Goal: Check status: Check status

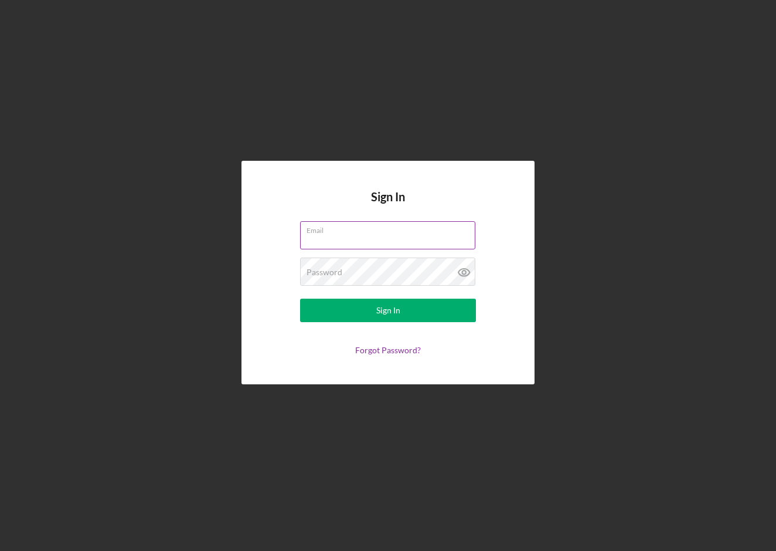
type input "[EMAIL_ADDRESS][DOMAIN_NAME]"
click at [388, 310] on button "Sign In" at bounding box center [388, 309] width 176 height 23
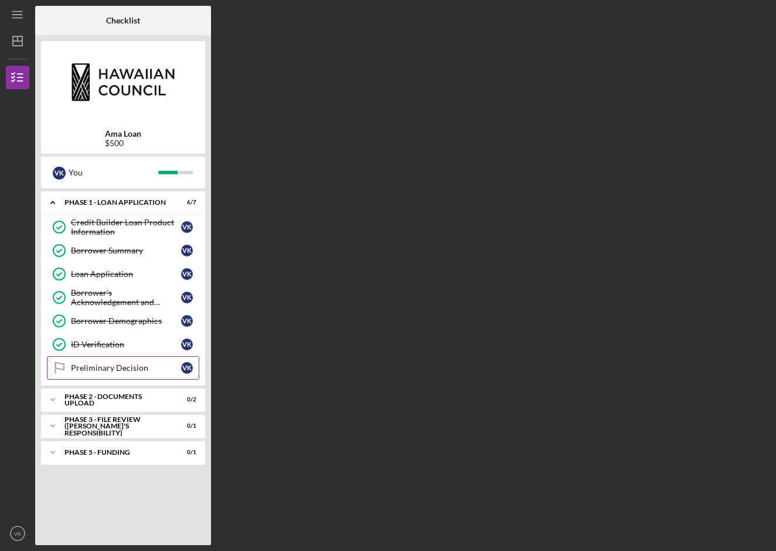
click at [161, 370] on div "Preliminary Decision" at bounding box center [126, 367] width 110 height 9
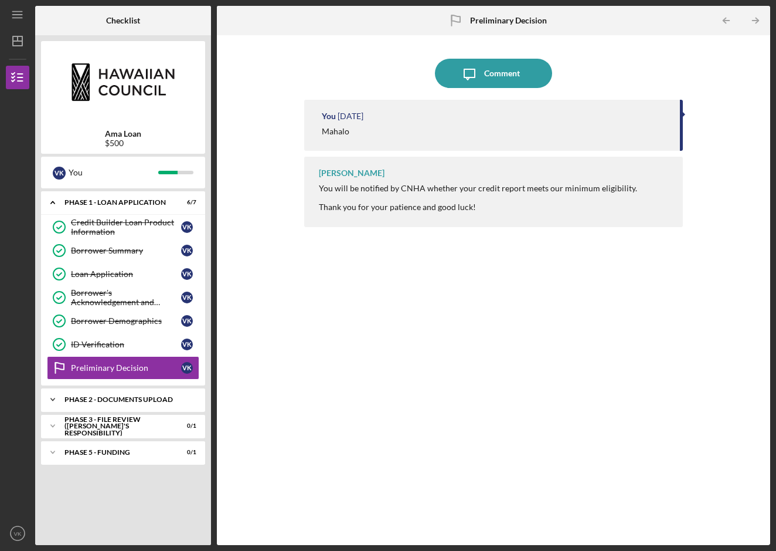
click at [156, 392] on div "Icon/Expander Phase 2 - DOCUMENTS UPLOAD 0 / 2" at bounding box center [123, 399] width 164 height 23
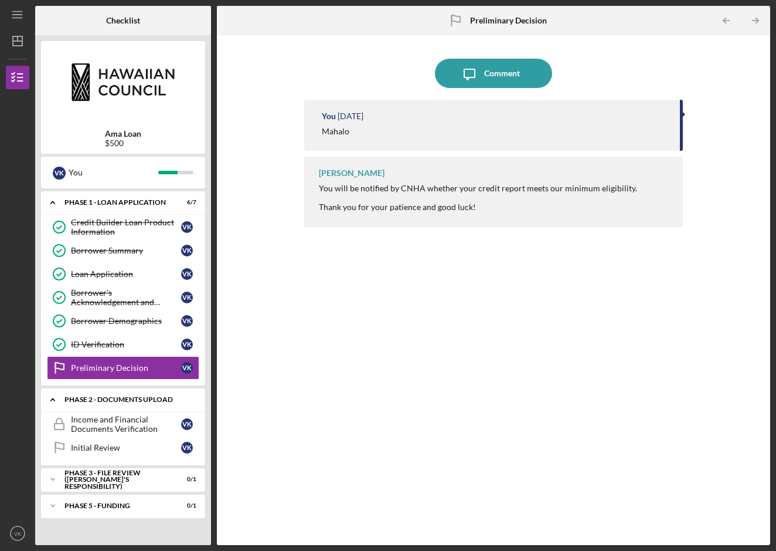
click at [144, 401] on div "Phase 2 - DOCUMENTS UPLOAD" at bounding box center [128, 399] width 126 height 7
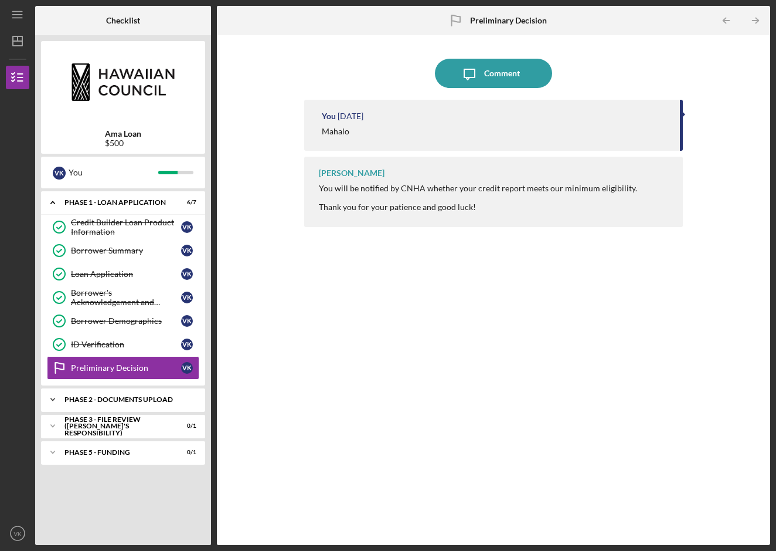
click at [158, 398] on div "Phase 2 - DOCUMENTS UPLOAD" at bounding box center [128, 399] width 126 height 7
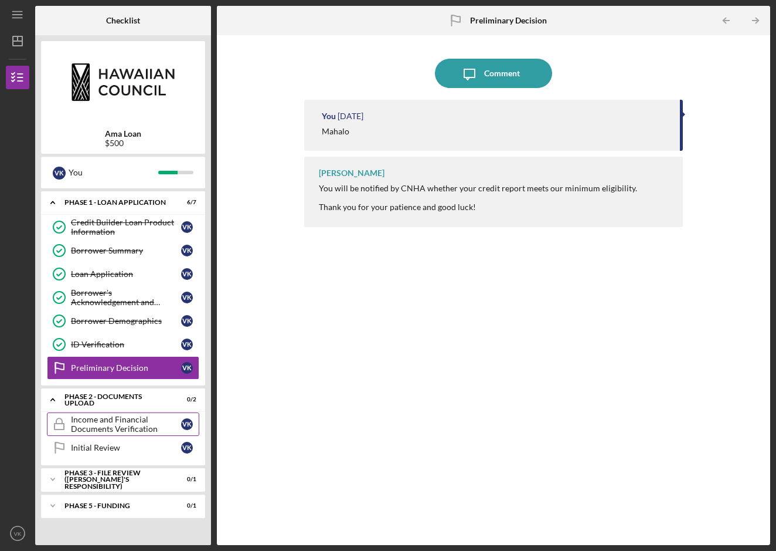
click at [157, 425] on div "Income and Financial Documents Verification" at bounding box center [126, 424] width 110 height 19
click at [19, 13] on icon "Icon/Menu" at bounding box center [18, 15] width 26 height 26
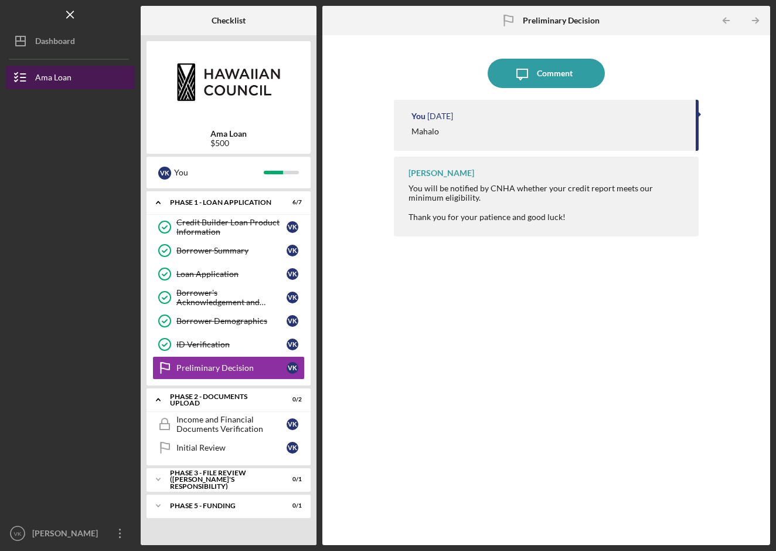
click at [28, 80] on icon "button" at bounding box center [20, 77] width 29 height 29
